Goal: Navigation & Orientation: Find specific page/section

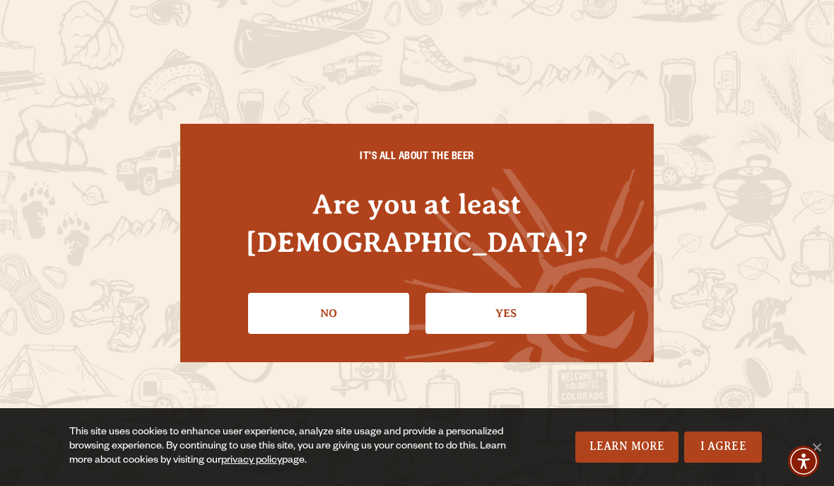
click at [525, 293] on link "Yes" at bounding box center [506, 313] width 161 height 41
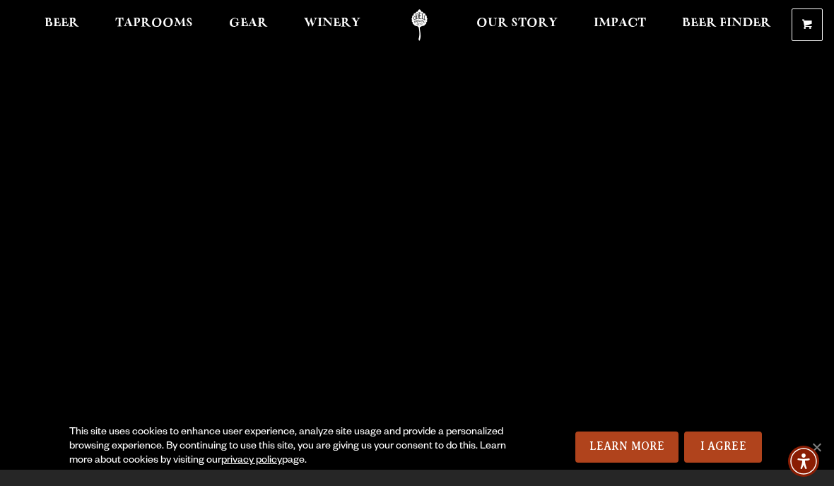
click at [47, 40] on link "Beer" at bounding box center [61, 25] width 53 height 32
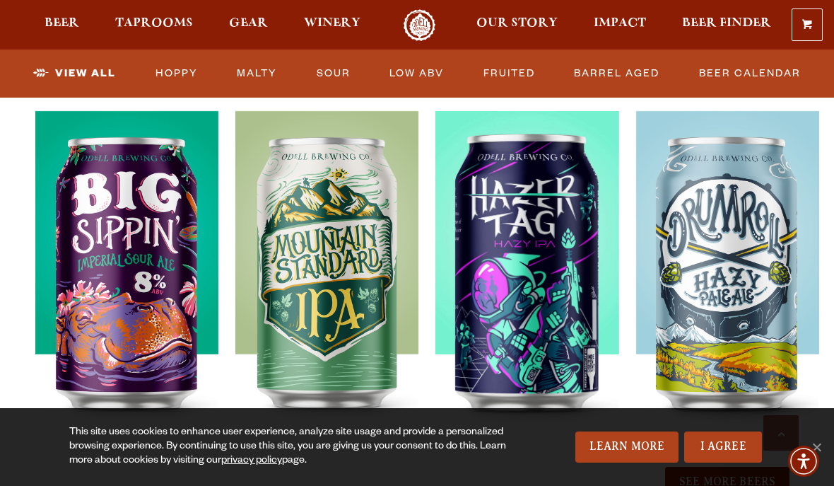
scroll to position [1483, 0]
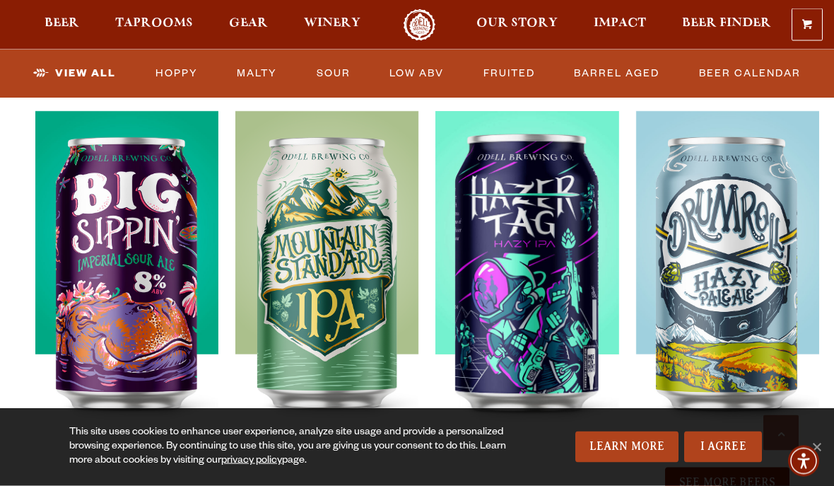
click at [590, 72] on link "Barrel Aged" at bounding box center [616, 73] width 97 height 33
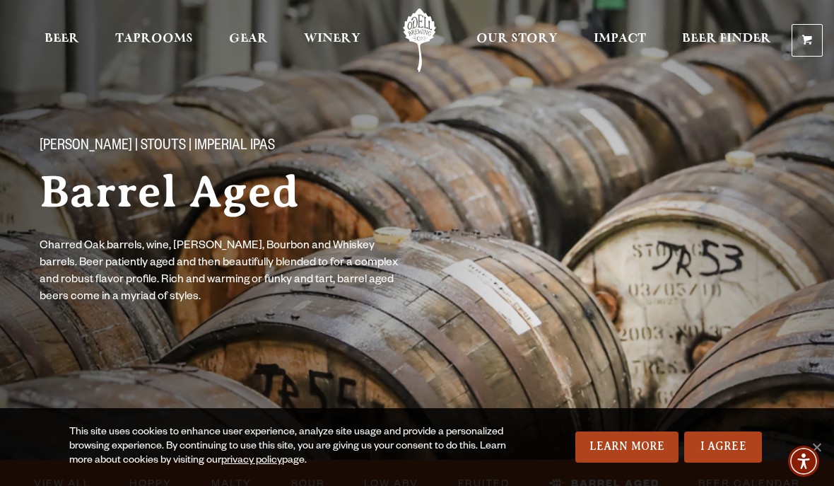
click at [54, 43] on span "Beer" at bounding box center [62, 38] width 35 height 11
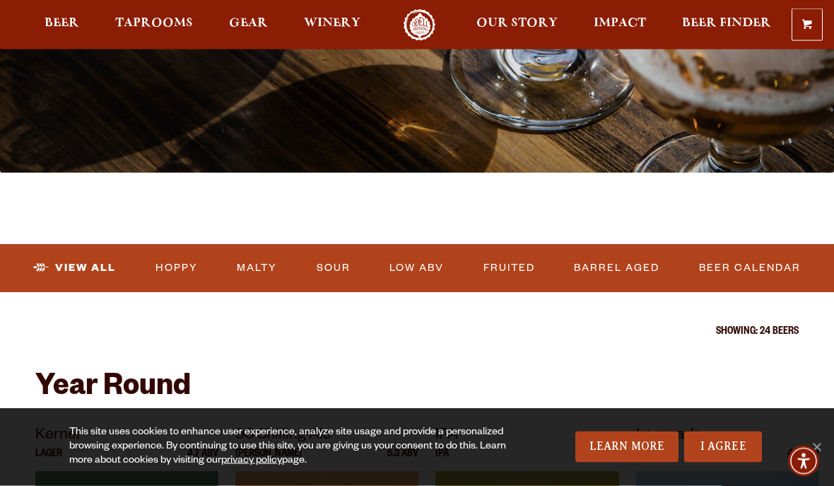
scroll to position [287, 0]
click at [167, 273] on link "Hoppy" at bounding box center [177, 268] width 54 height 33
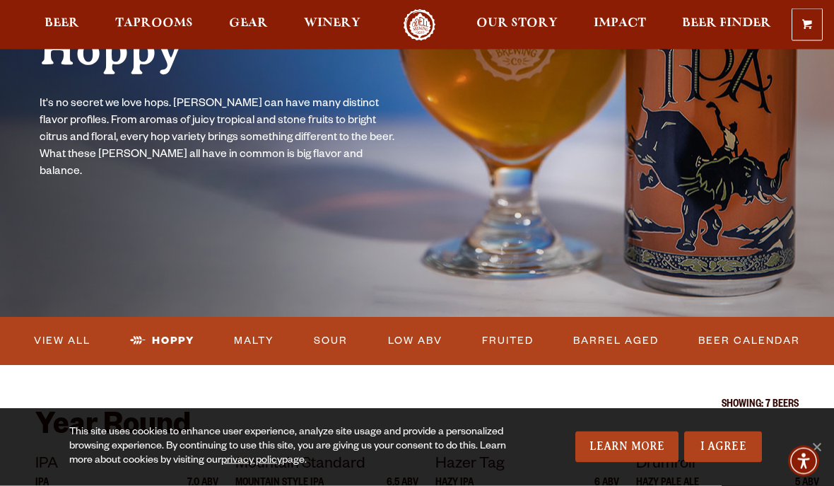
scroll to position [143, 0]
click at [151, 20] on span "Taprooms" at bounding box center [154, 23] width 78 height 11
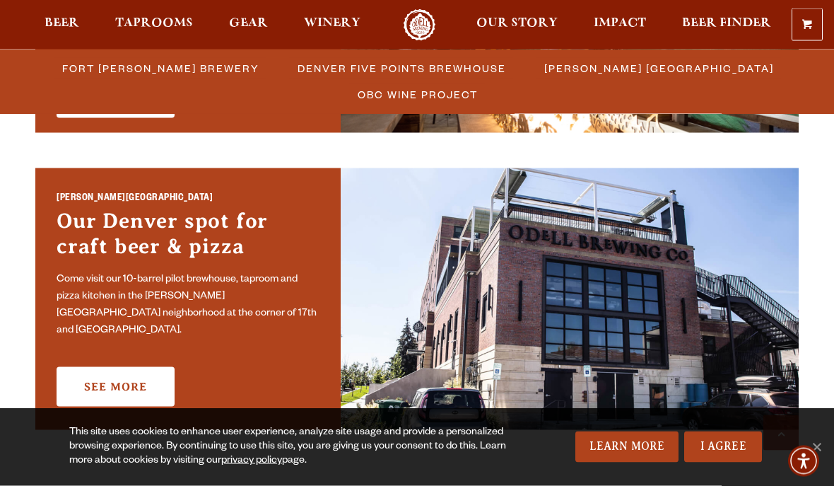
scroll to position [998, 0]
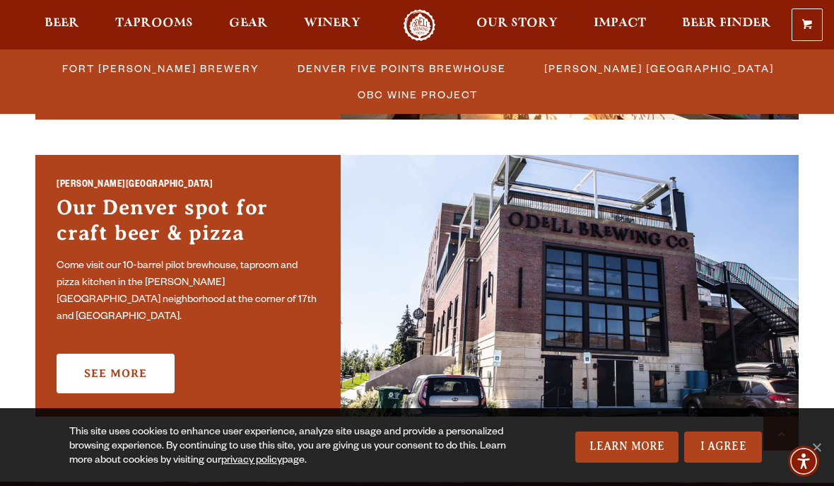
click at [114, 368] on link "See More" at bounding box center [116, 374] width 118 height 40
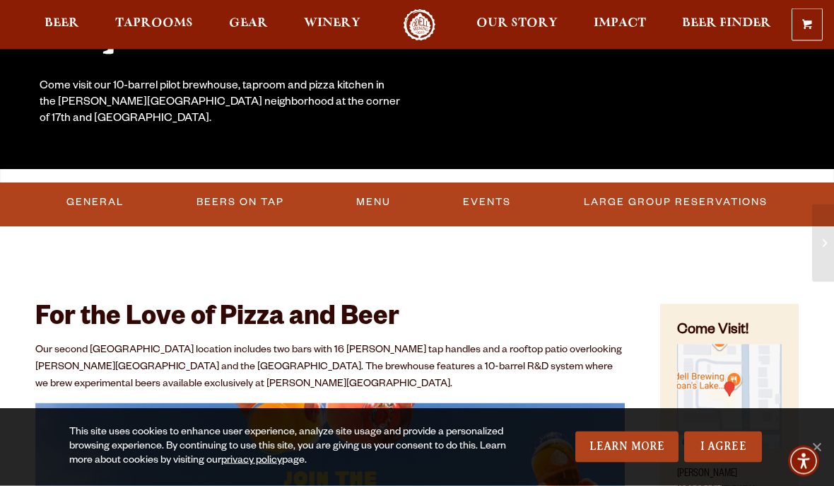
scroll to position [293, 0]
